Goal: Transaction & Acquisition: Download file/media

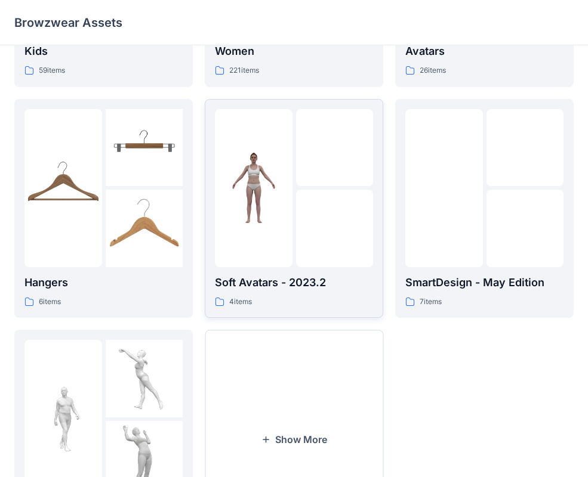
scroll to position [298, 0]
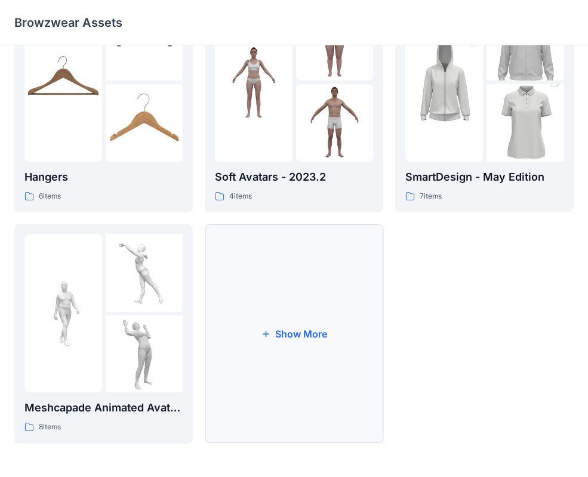
click at [244, 345] on button "Show More" at bounding box center [294, 334] width 178 height 220
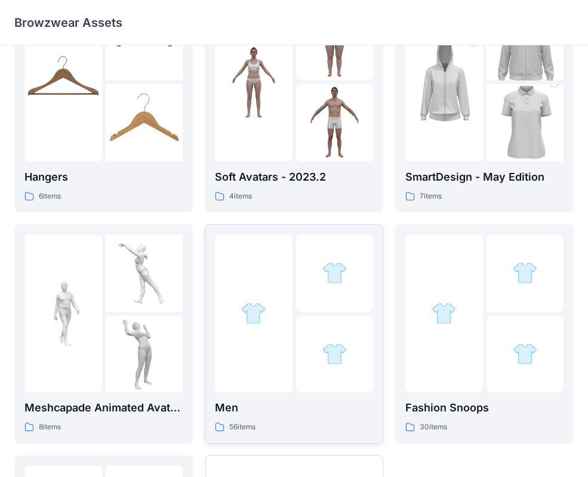
click at [261, 294] on div at bounding box center [254, 313] width 78 height 158
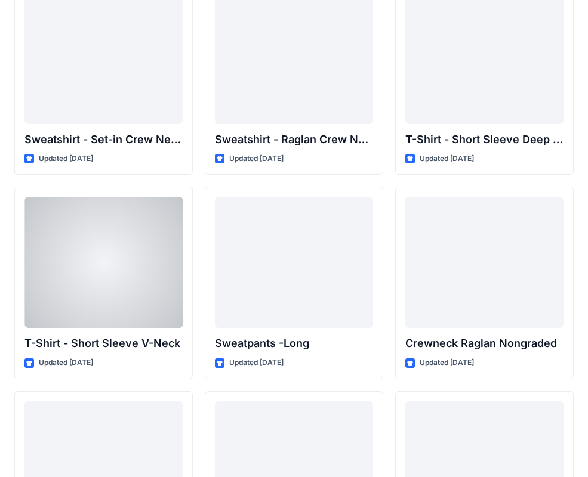
scroll to position [894, 0]
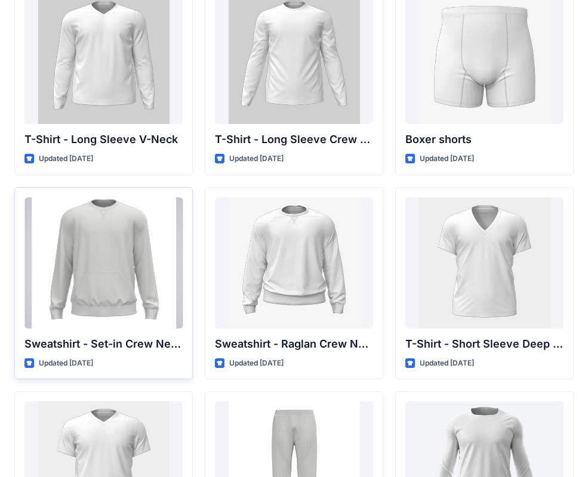
click at [125, 237] on div at bounding box center [103, 262] width 158 height 131
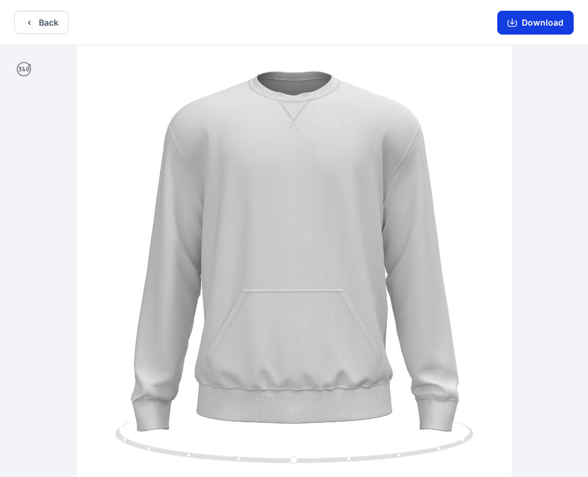
click at [538, 29] on button "Download" at bounding box center [535, 23] width 76 height 24
